Goal: Task Accomplishment & Management: Complete application form

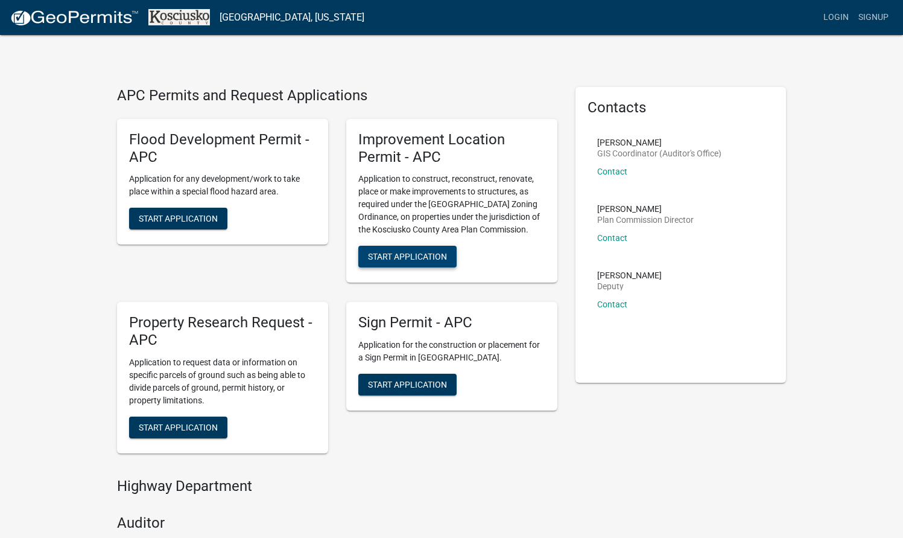
click at [400, 256] on span "Start Application" at bounding box center [407, 257] width 79 height 10
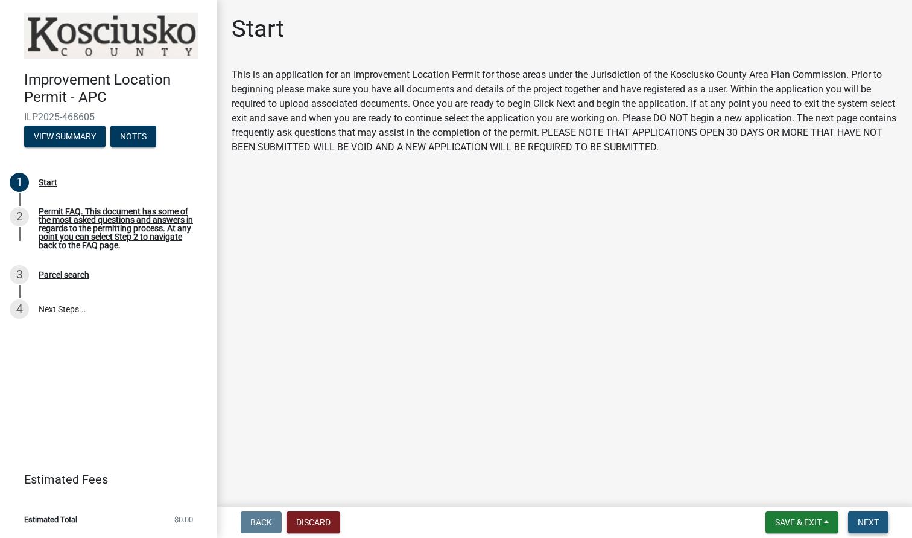
click at [865, 519] on span "Next" at bounding box center [868, 522] width 21 height 10
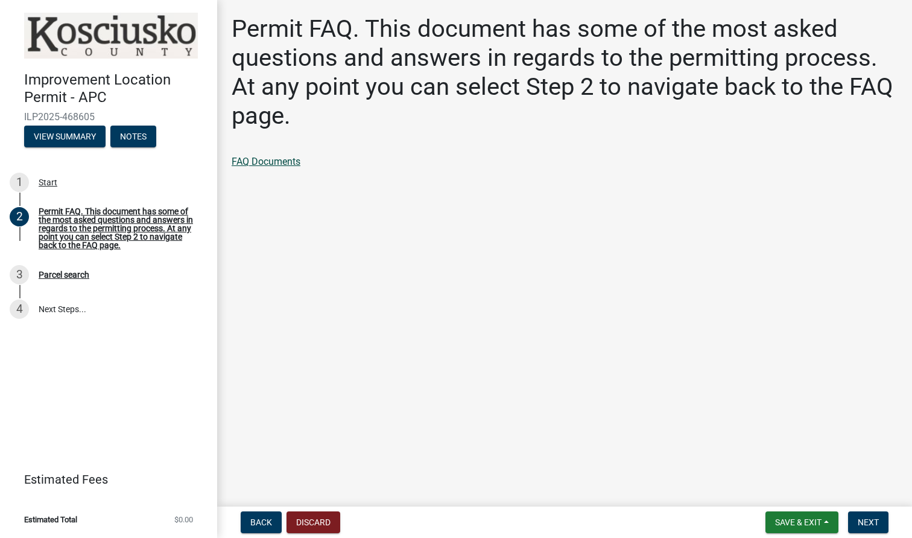
click at [284, 165] on link "FAQ Documents" at bounding box center [266, 161] width 69 height 11
click at [856, 527] on button "Next" at bounding box center [868, 522] width 40 height 22
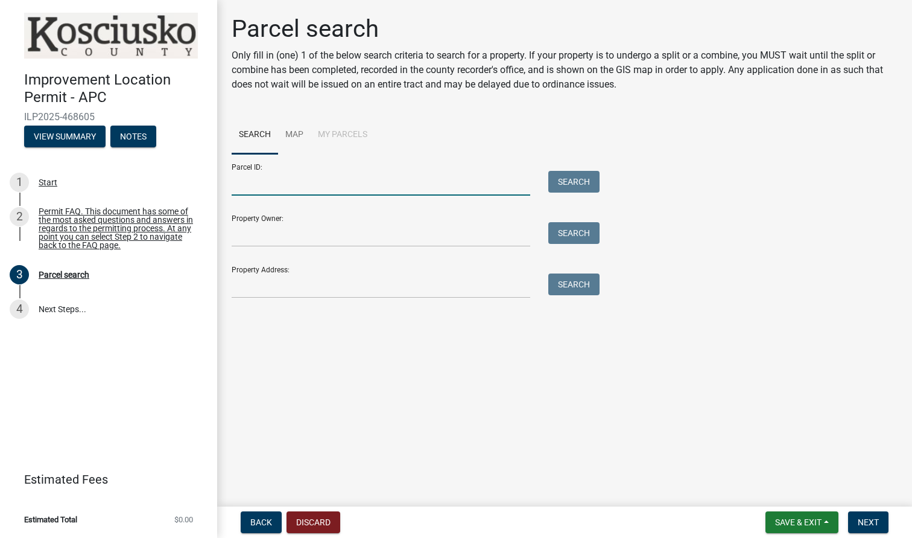
click at [352, 171] on input "Parcel ID:" at bounding box center [381, 183] width 299 height 25
paste input "[PHONE_NUMBER]"
type input "[PHONE_NUMBER]"
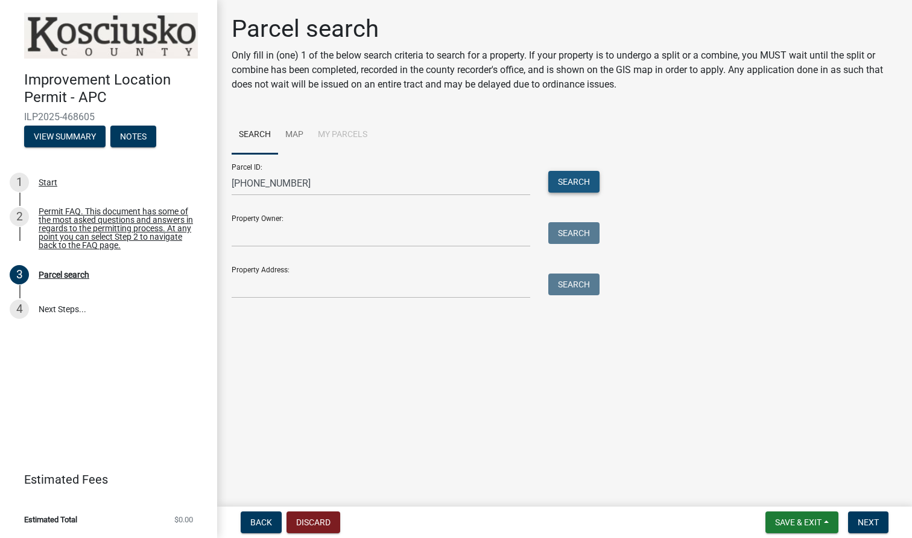
click at [592, 185] on button "Search" at bounding box center [573, 182] width 51 height 22
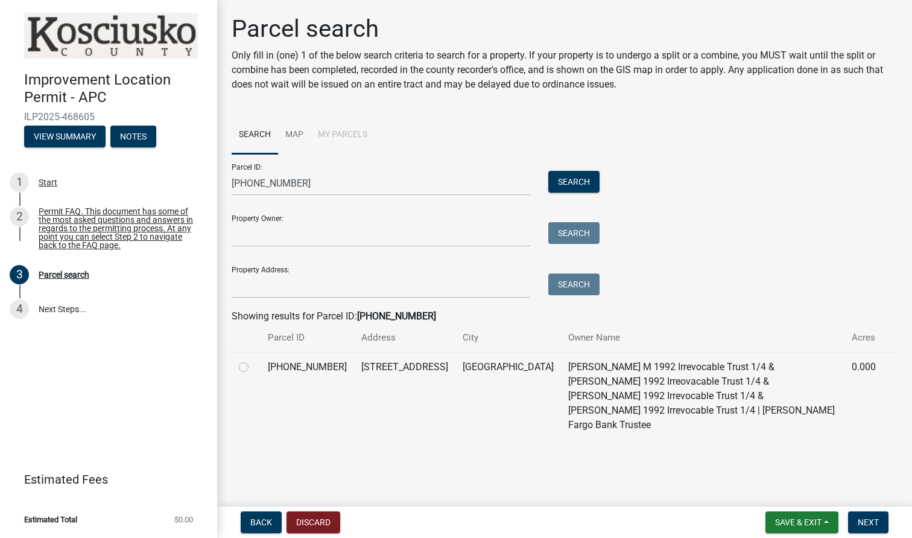
click at [253, 360] on label at bounding box center [253, 360] width 0 height 0
click at [253, 367] on input "radio" at bounding box center [257, 364] width 8 height 8
radio input "true"
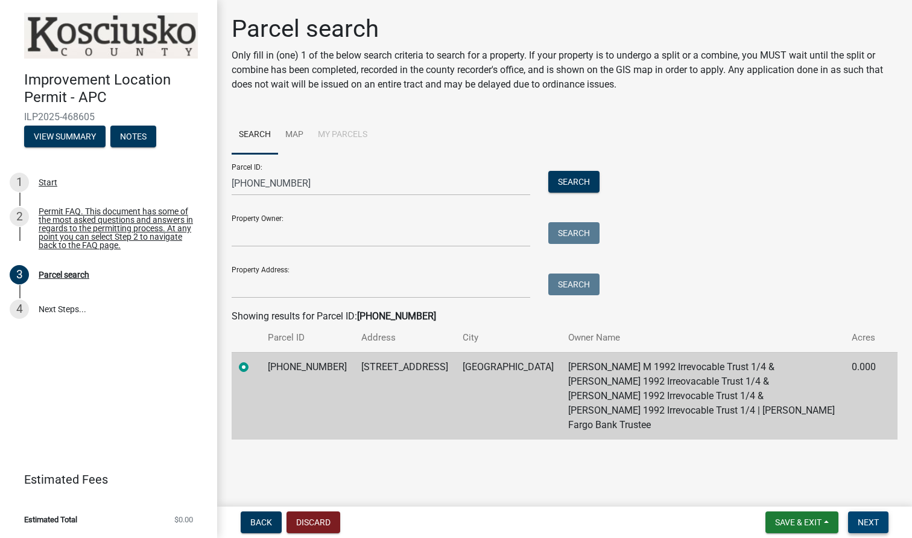
click at [877, 519] on span "Next" at bounding box center [868, 522] width 21 height 10
click at [871, 519] on span "Next" at bounding box center [868, 522] width 21 height 10
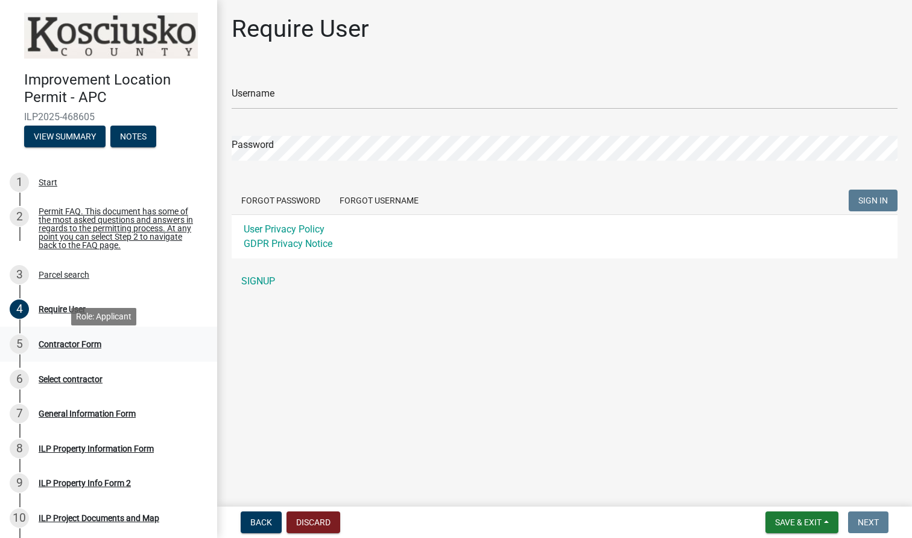
click at [62, 348] on div "Contractor Form" at bounding box center [70, 344] width 63 height 8
click at [89, 383] on div "Select contractor" at bounding box center [71, 379] width 64 height 8
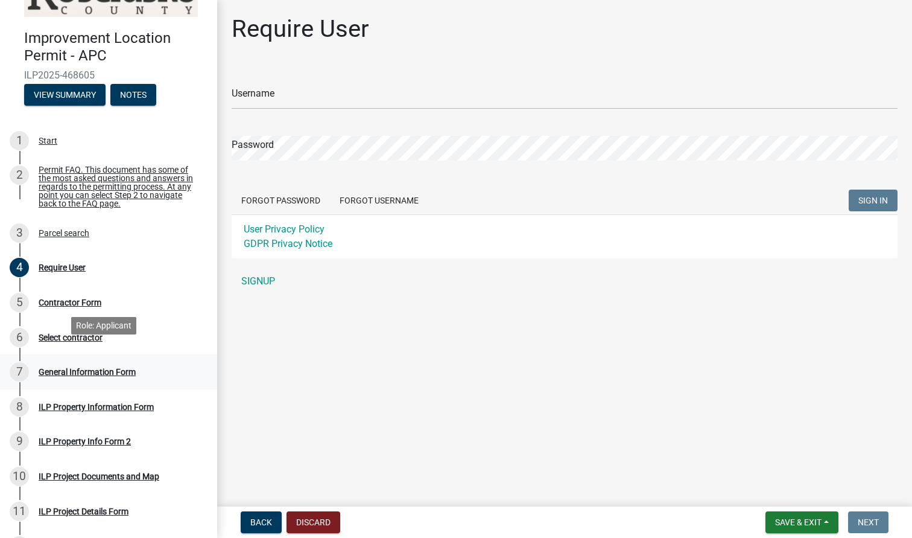
scroll to position [60, 0]
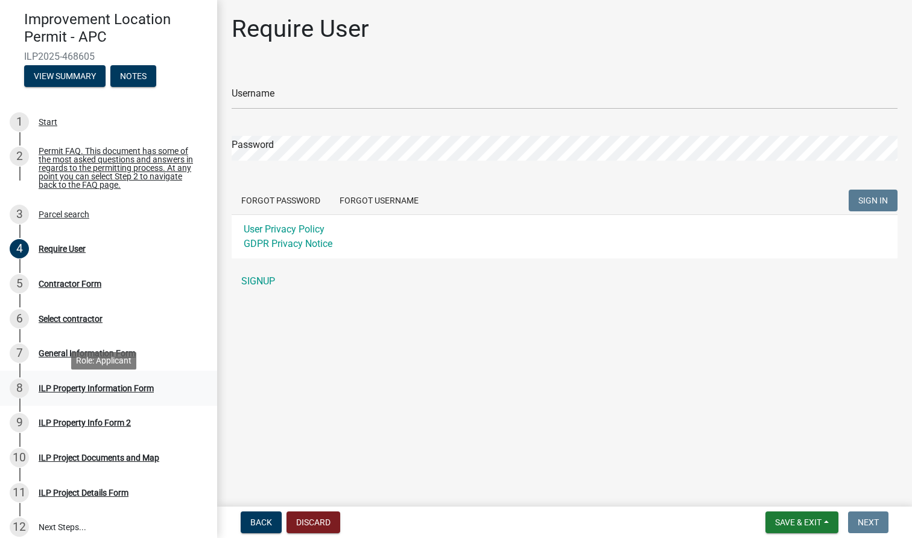
click at [134, 398] on div "8 ILP Property Information Form" at bounding box center [104, 387] width 188 height 19
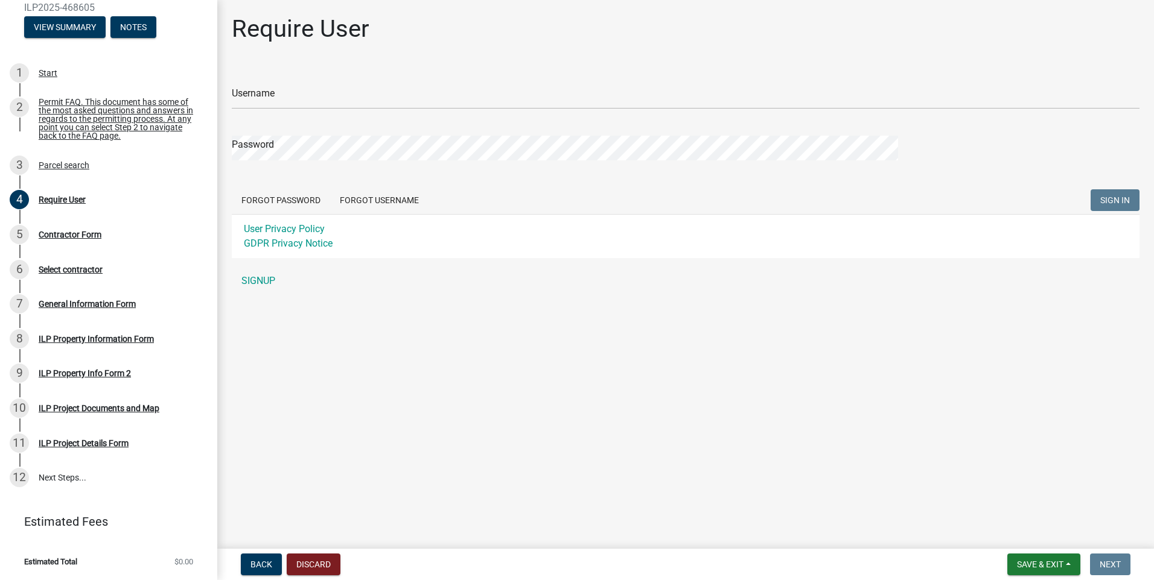
scroll to position [115, 0]
